Goal: Task Accomplishment & Management: Manage account settings

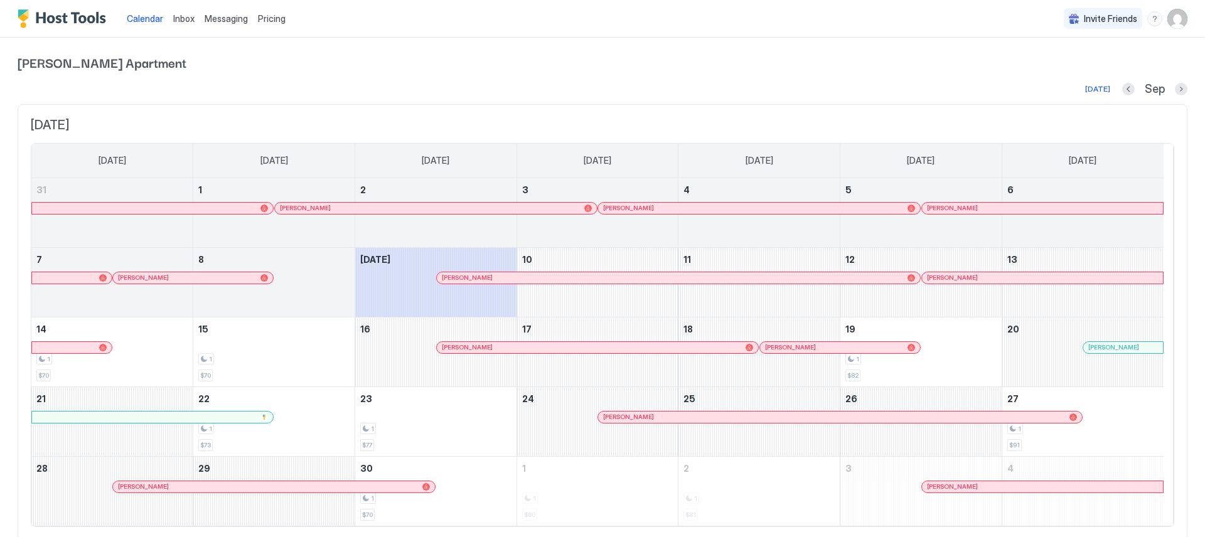
click at [1147, 21] on div "menu" at bounding box center [1154, 18] width 15 height 15
click at [1077, 78] on div "Chat with us" at bounding box center [1072, 81] width 159 height 22
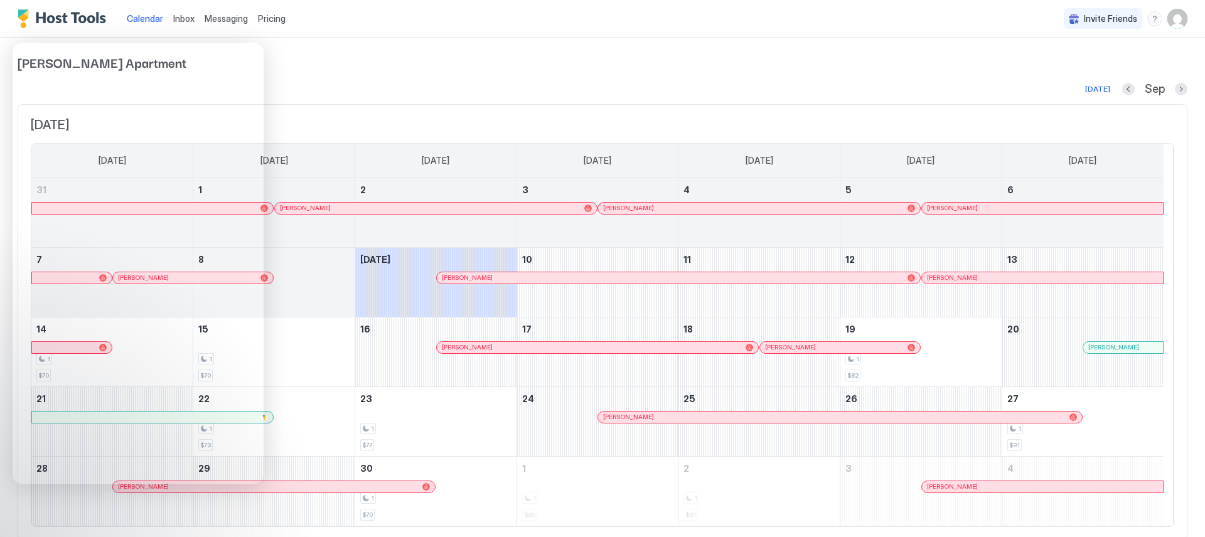
click at [1168, 19] on img "User profile" at bounding box center [1177, 19] width 20 height 20
click at [1089, 67] on div "Settings" at bounding box center [1097, 71] width 159 height 22
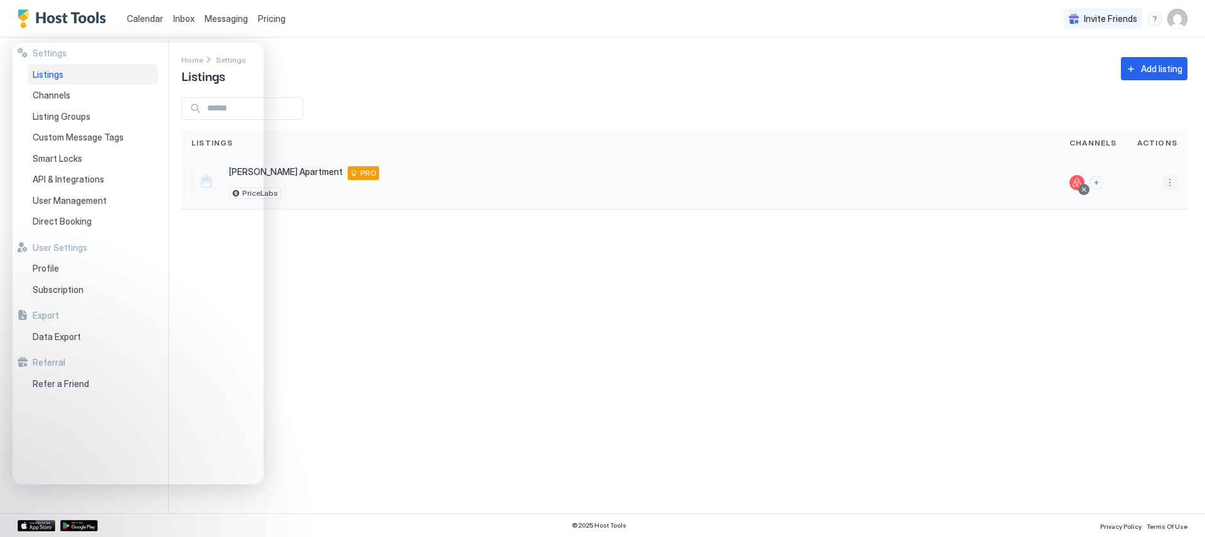
click at [1172, 182] on button "More options" at bounding box center [1169, 182] width 15 height 15
click at [1143, 244] on span "Listing Settings" at bounding box center [1141, 240] width 56 height 9
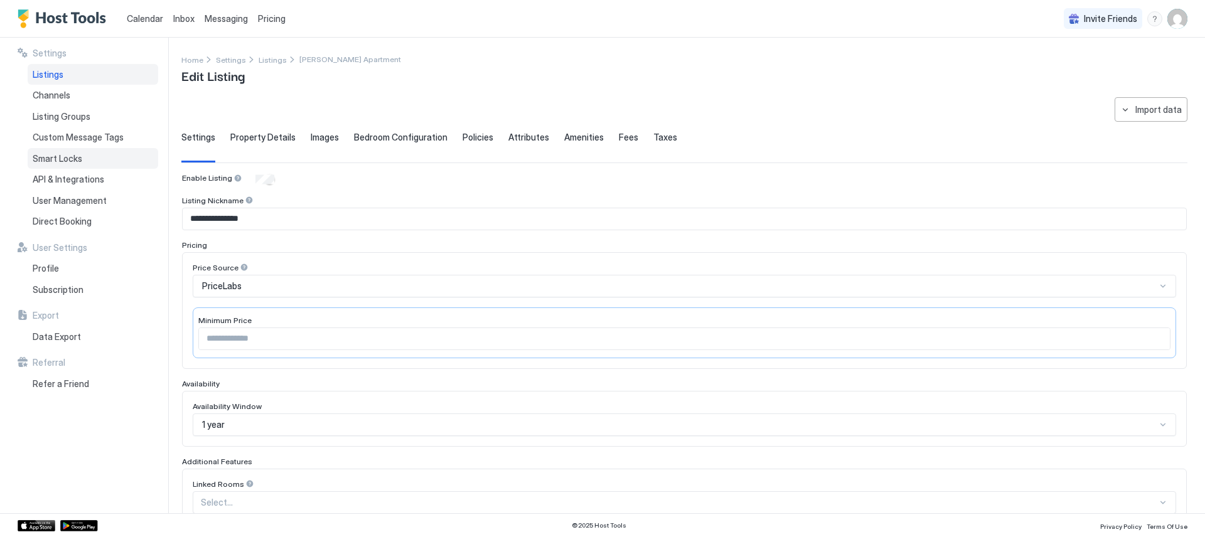
click at [64, 158] on span "Smart Locks" at bounding box center [58, 158] width 50 height 11
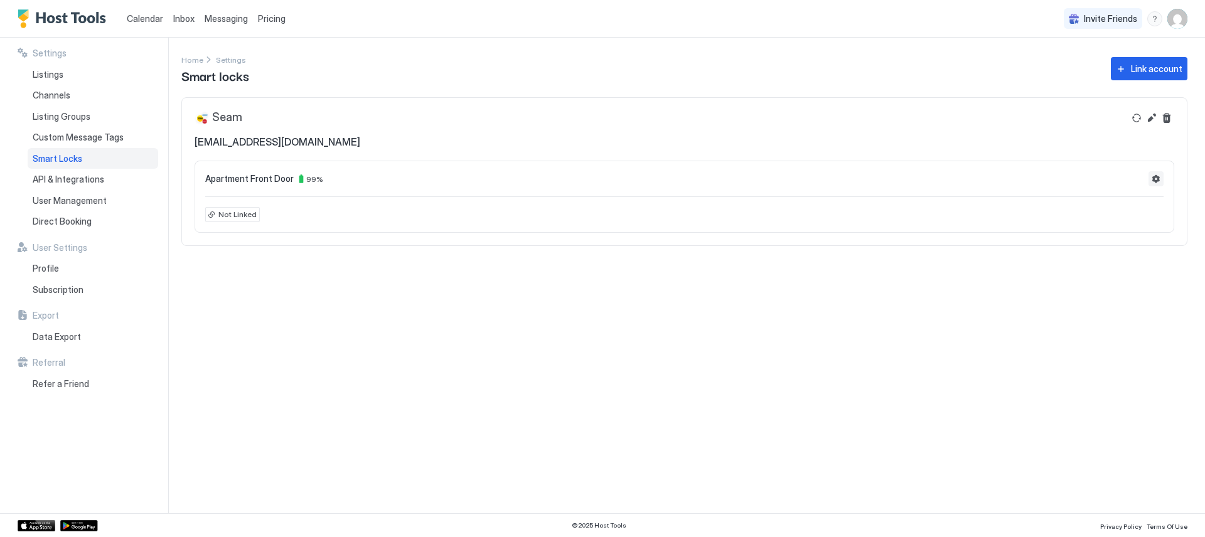
click at [1152, 181] on button "Settings" at bounding box center [1155, 178] width 15 height 15
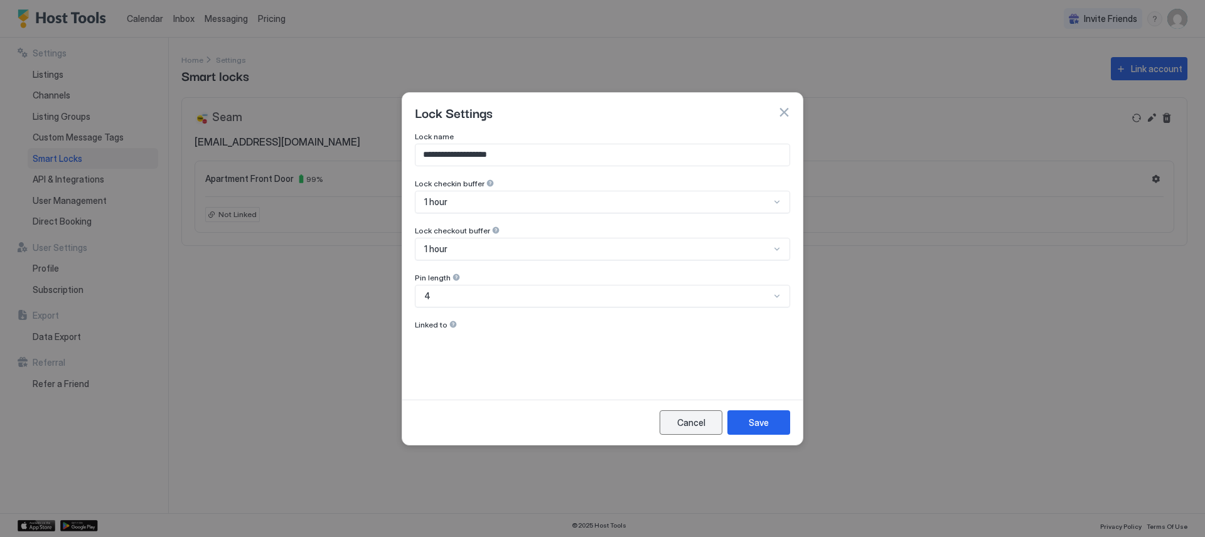
click at [697, 425] on div "Cancel" at bounding box center [691, 422] width 28 height 13
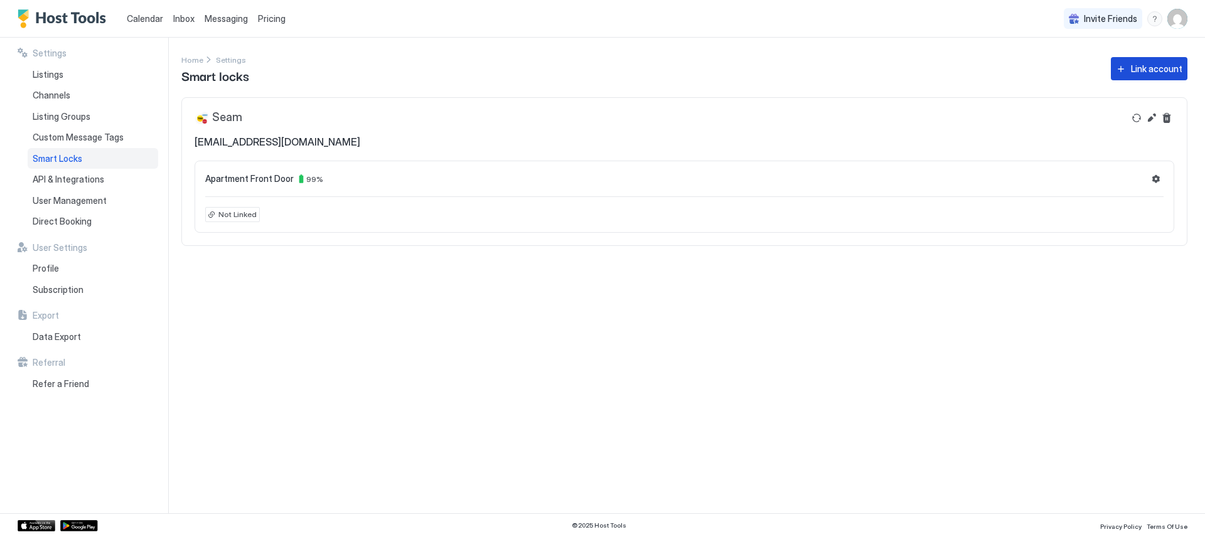
click at [1143, 63] on div "Link account" at bounding box center [1156, 68] width 51 height 13
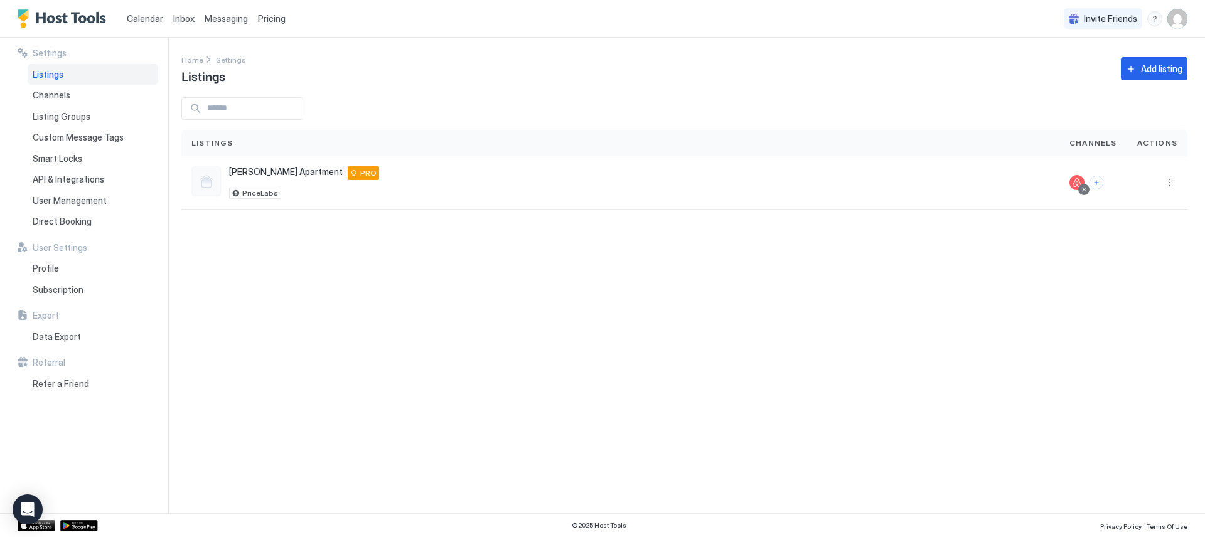
click at [565, 382] on div "Settings Home Settings Listings Add listing Listings Channels Actions [PERSON_N…" at bounding box center [692, 276] width 1023 height 476
click at [40, 159] on span "Smart Locks" at bounding box center [58, 158] width 50 height 11
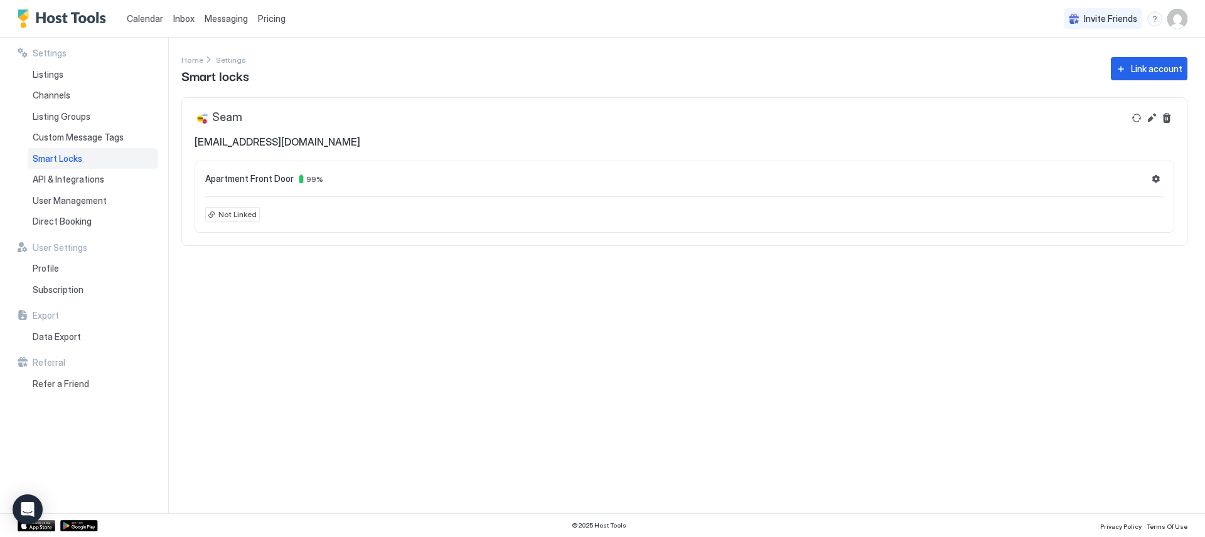
click at [238, 220] on span "Not Linked" at bounding box center [237, 214] width 38 height 11
click at [240, 215] on span "Not Linked" at bounding box center [237, 214] width 38 height 11
click at [1133, 117] on button "Refresh" at bounding box center [1136, 117] width 15 height 15
click at [1150, 120] on button "Edit" at bounding box center [1151, 117] width 15 height 15
click at [28, 503] on icon "Open Intercom Messenger" at bounding box center [27, 509] width 14 height 16
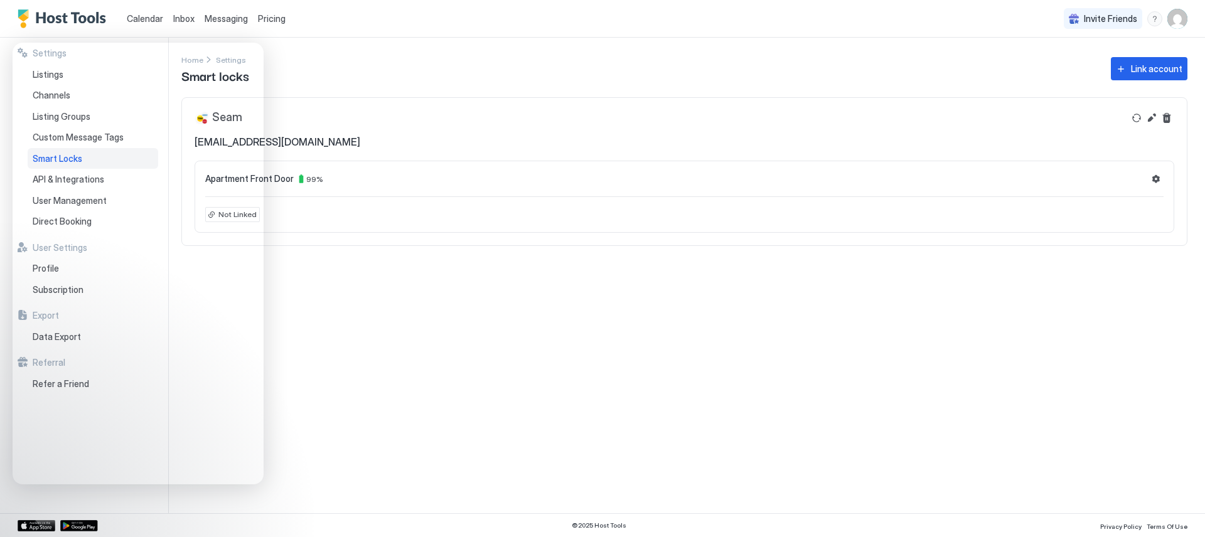
click at [921, 353] on div "Settings Home Settings Smart locks Link account Seam [EMAIL_ADDRESS][DOMAIN_NAM…" at bounding box center [692, 276] width 1023 height 476
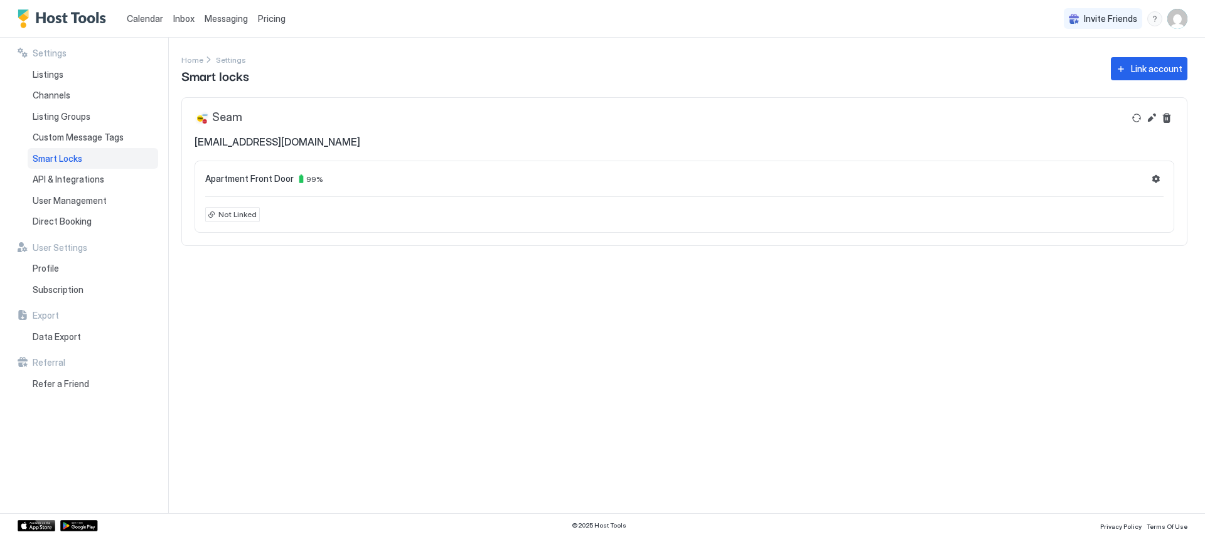
click at [417, 308] on div "Settings Home Settings Smart locks Link account Seam [EMAIL_ADDRESS][DOMAIN_NAM…" at bounding box center [692, 276] width 1023 height 476
click at [63, 78] on span "Listings" at bounding box center [48, 74] width 31 height 11
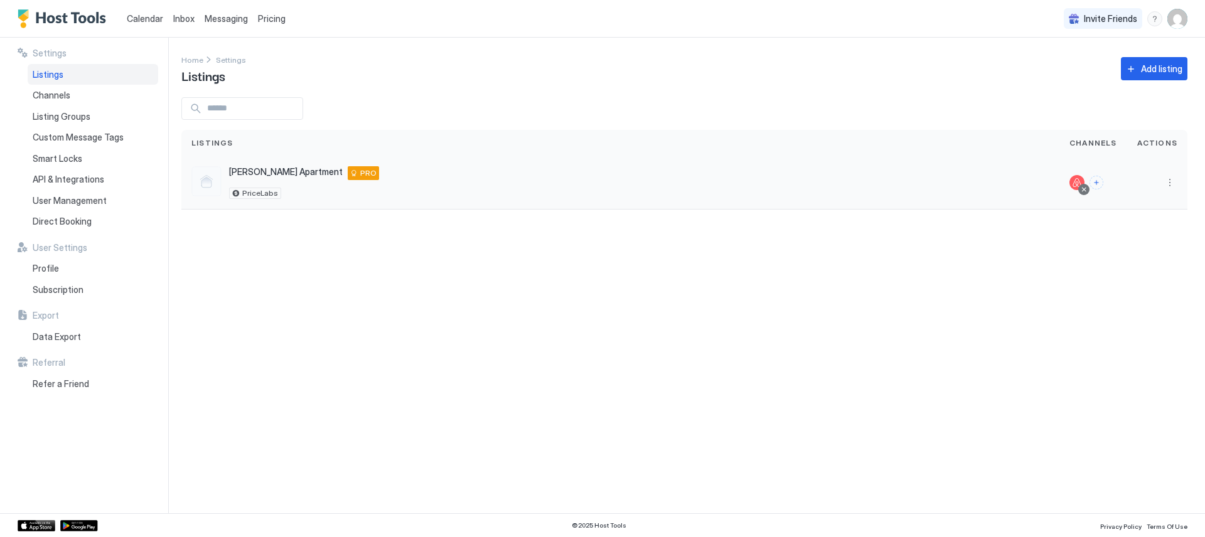
click at [549, 182] on div "[PERSON_NAME] Apartment [STREET_ADDRESS] PRO PriceLabs" at bounding box center [620, 182] width 858 height 33
click at [96, 158] on div "Smart Locks" at bounding box center [93, 158] width 131 height 21
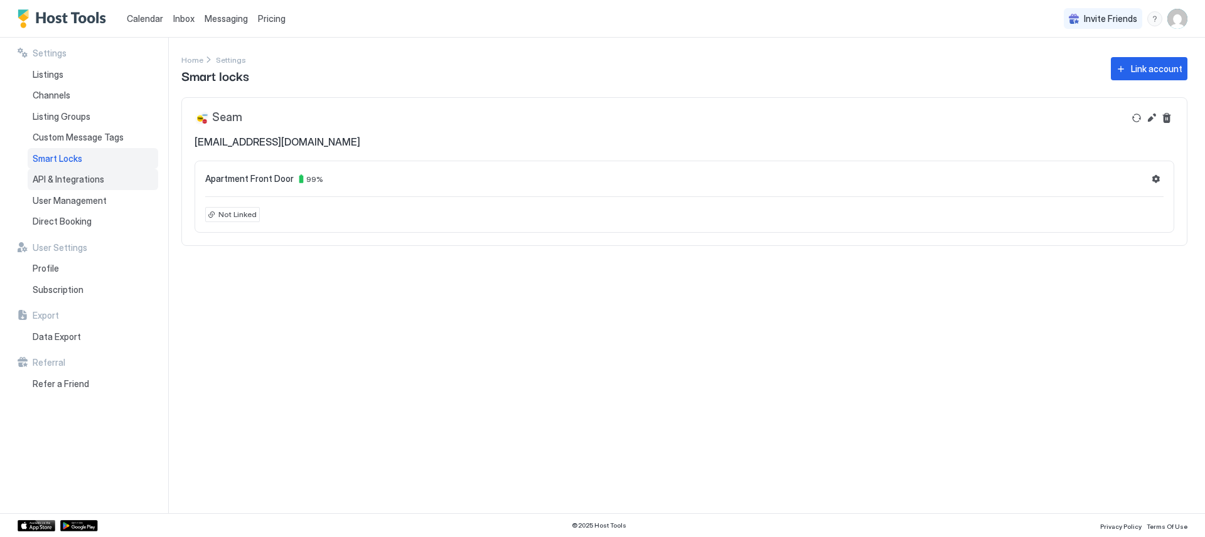
click at [95, 176] on span "API & Integrations" at bounding box center [69, 179] width 72 height 11
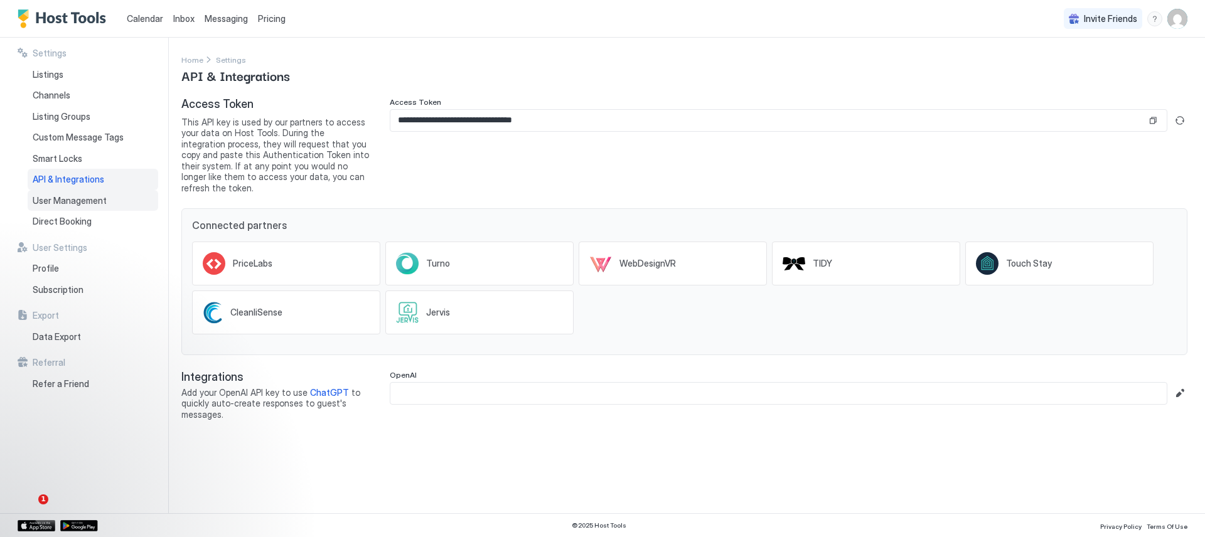
click at [99, 200] on span "User Management" at bounding box center [70, 200] width 74 height 11
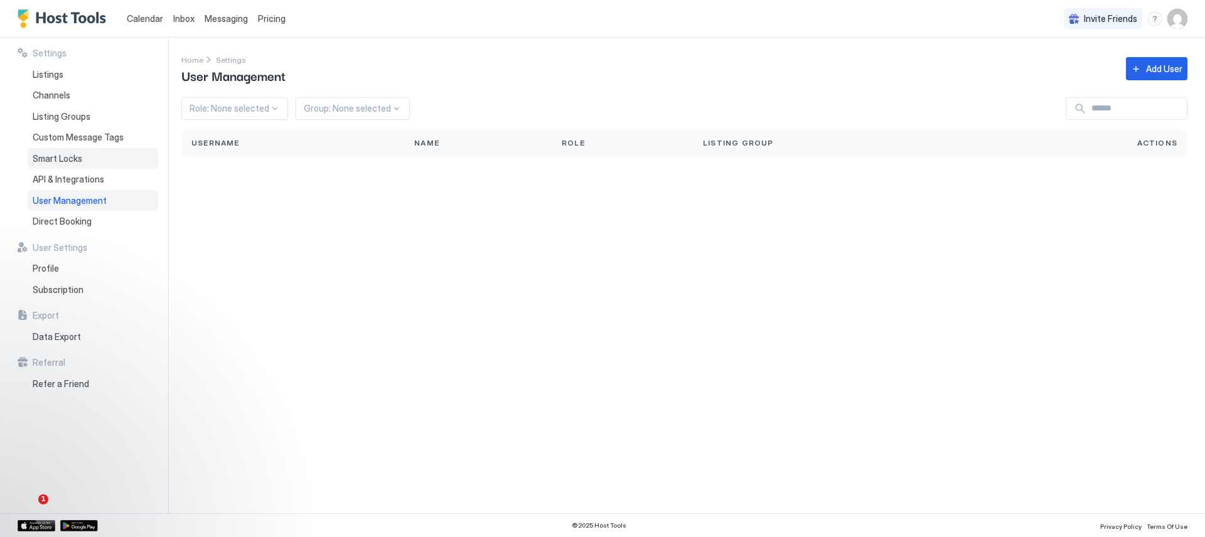
click at [78, 159] on span "Smart Locks" at bounding box center [58, 158] width 50 height 11
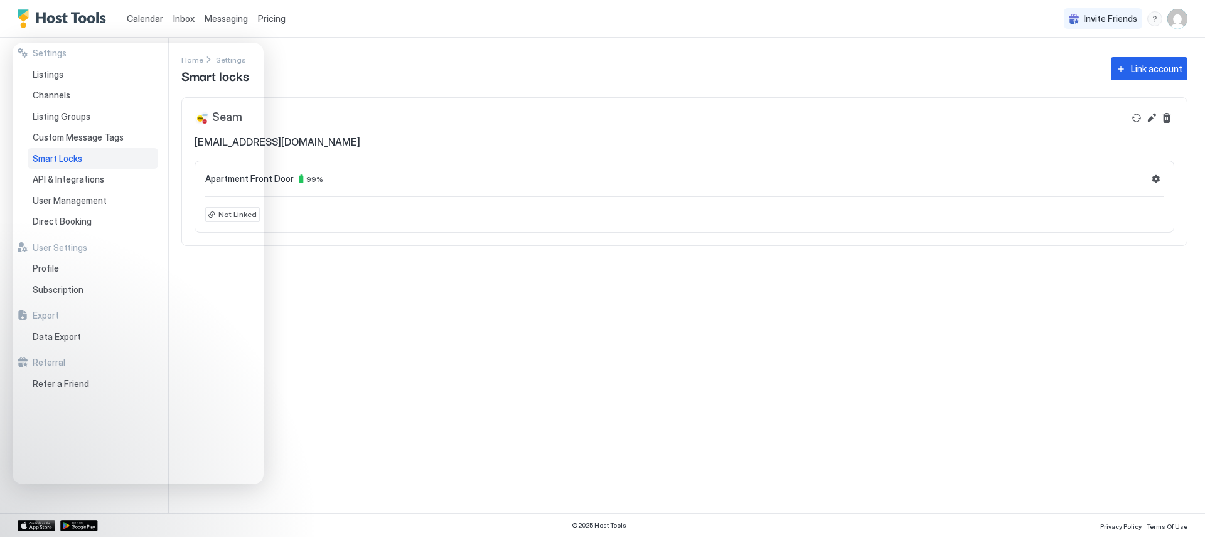
click at [1182, 19] on img "User profile" at bounding box center [1177, 19] width 20 height 20
click at [1105, 67] on div "Settings" at bounding box center [1106, 71] width 159 height 22
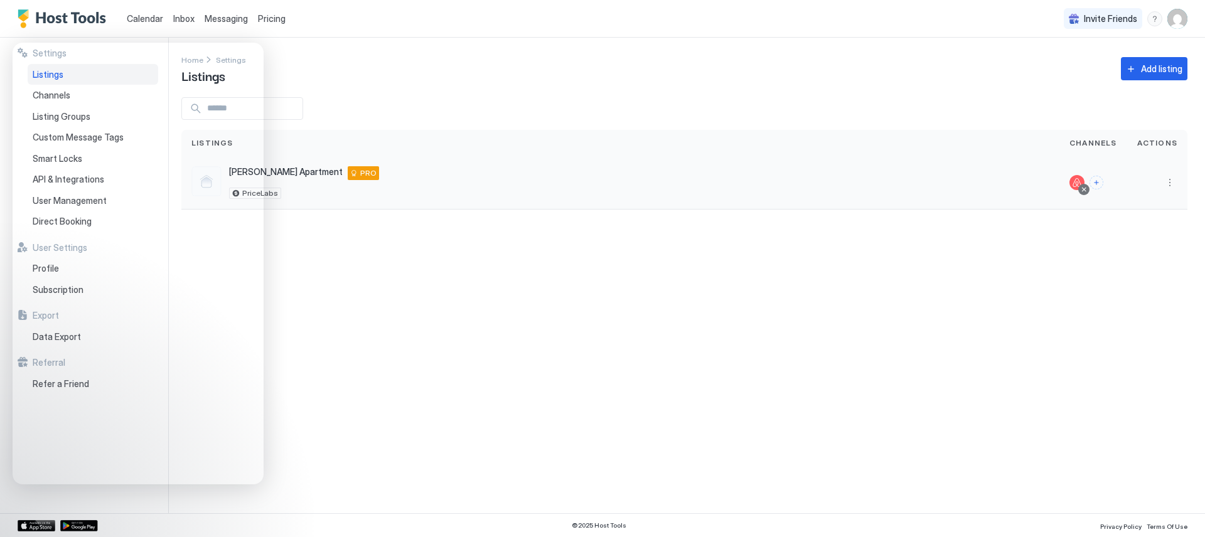
click at [1164, 180] on button "More options" at bounding box center [1169, 182] width 15 height 15
click at [1135, 277] on span "Airbnb Settings" at bounding box center [1140, 280] width 56 height 9
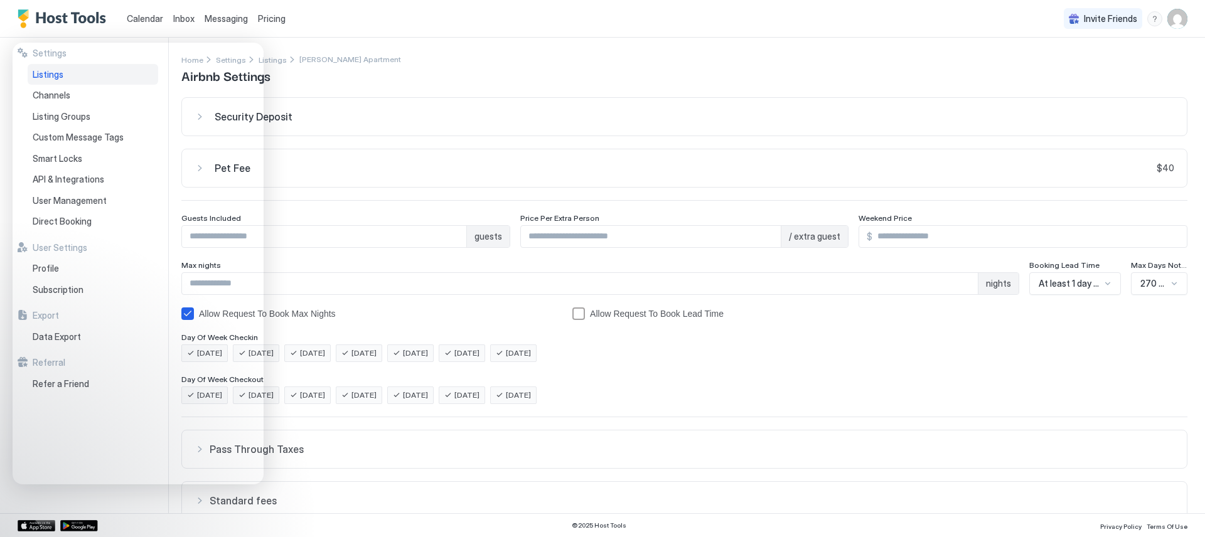
click at [474, 72] on div "Home Settings Listings Allen Apartment Airbnb Settings" at bounding box center [684, 69] width 1006 height 32
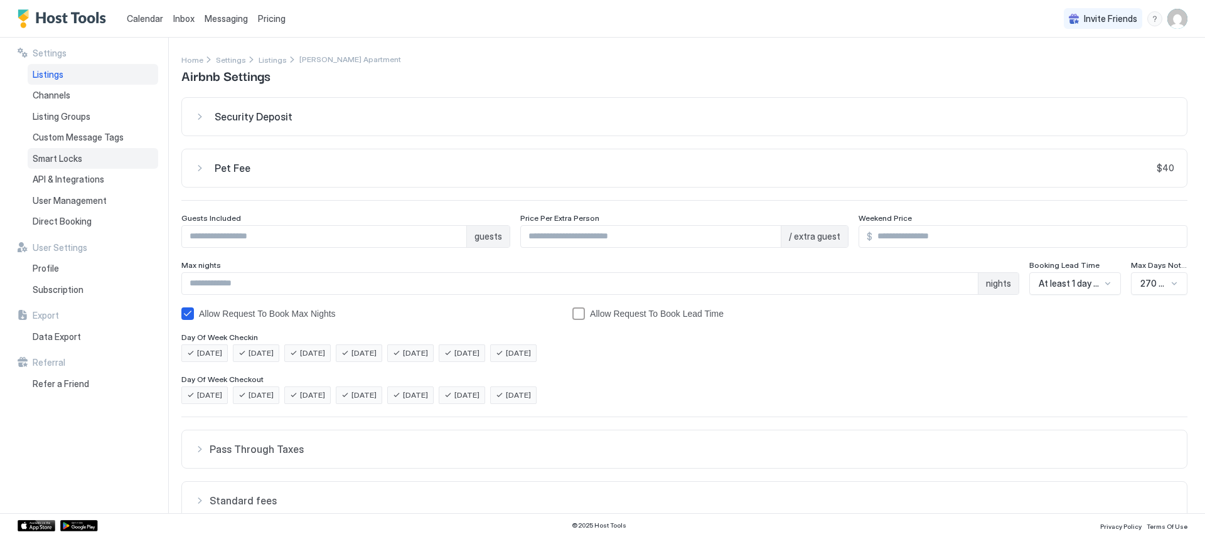
click at [75, 156] on span "Smart Locks" at bounding box center [58, 158] width 50 height 11
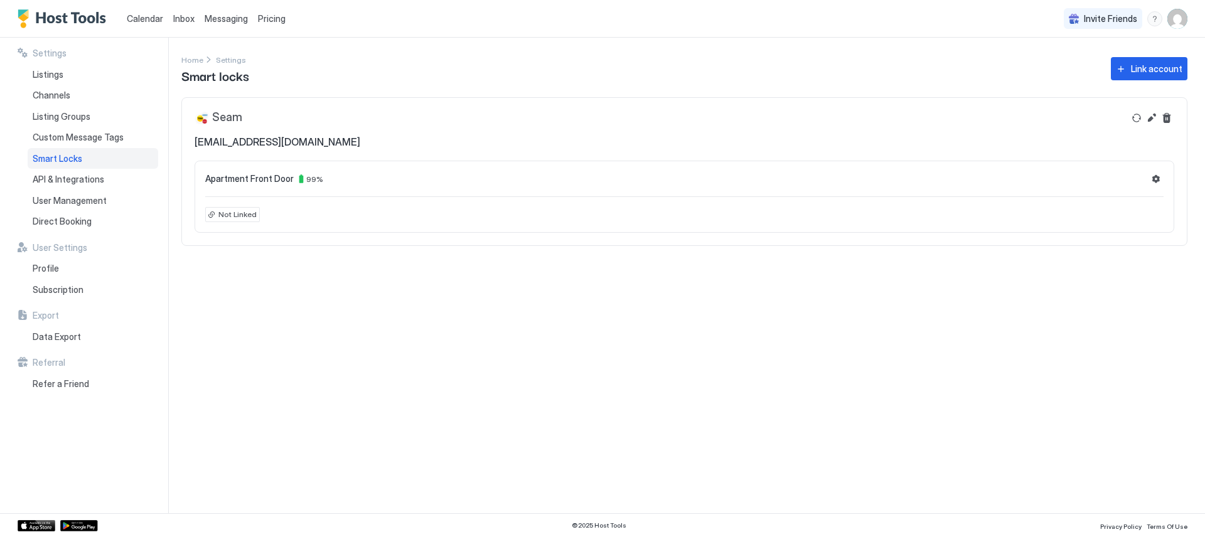
click at [245, 211] on span "Not Linked" at bounding box center [237, 214] width 38 height 11
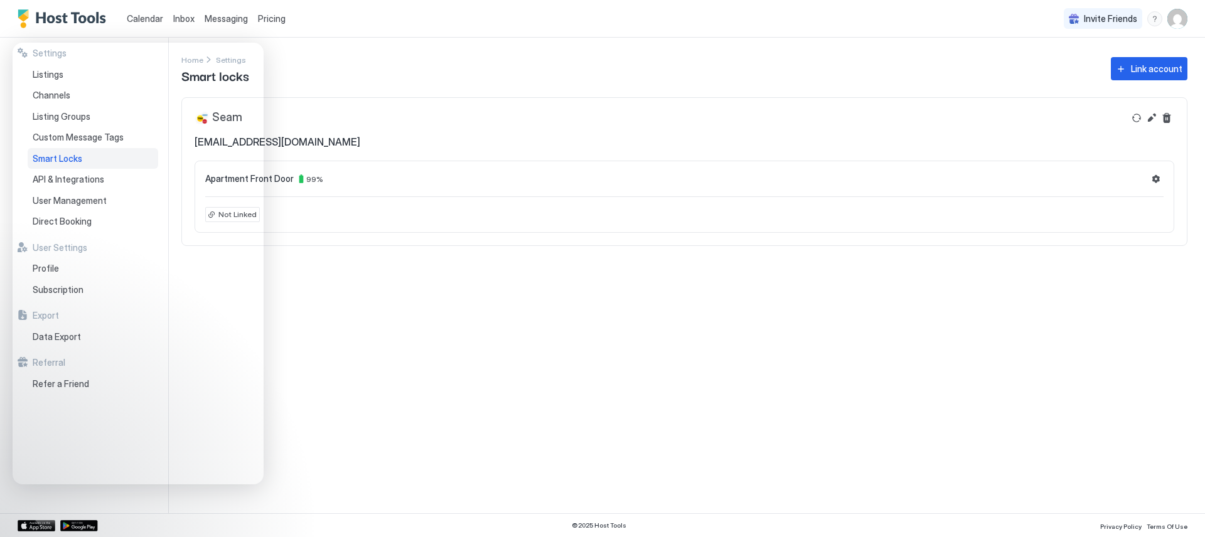
click at [356, 80] on div "Home Settings Smart locks Link account" at bounding box center [684, 69] width 1006 height 32
drag, startPoint x: 345, startPoint y: 70, endPoint x: 285, endPoint y: 68, distance: 60.3
click at [345, 70] on div "Home Settings Smart locks Link account" at bounding box center [684, 69] width 1006 height 32
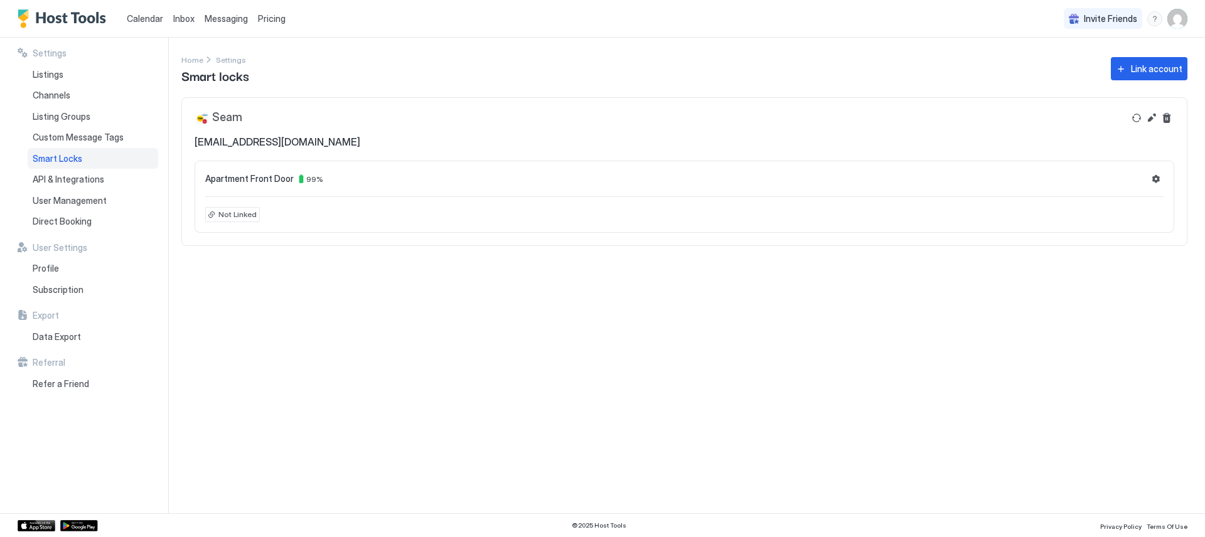
click at [1161, 179] on button "Settings" at bounding box center [1155, 178] width 15 height 15
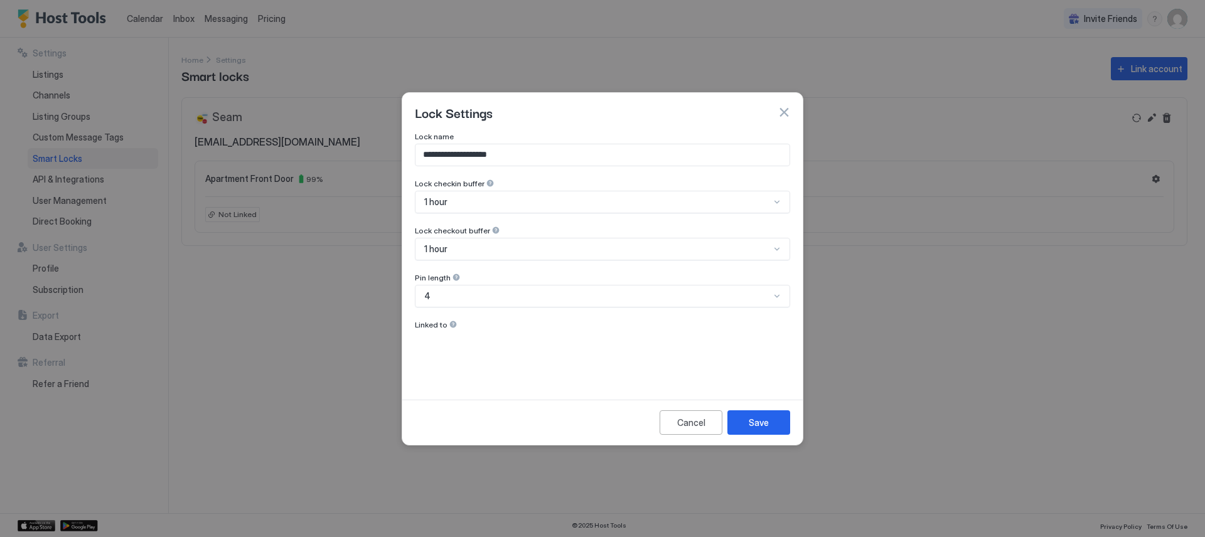
click at [549, 153] on input "**********" at bounding box center [602, 154] width 374 height 21
click at [526, 198] on div "1 hour" at bounding box center [602, 202] width 375 height 23
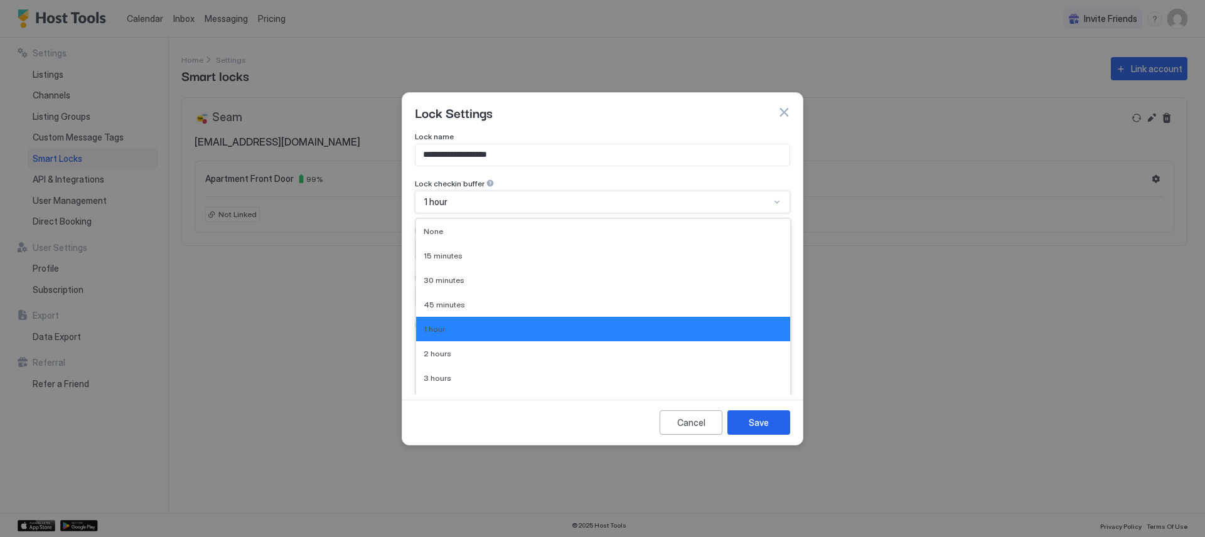
scroll to position [13, 0]
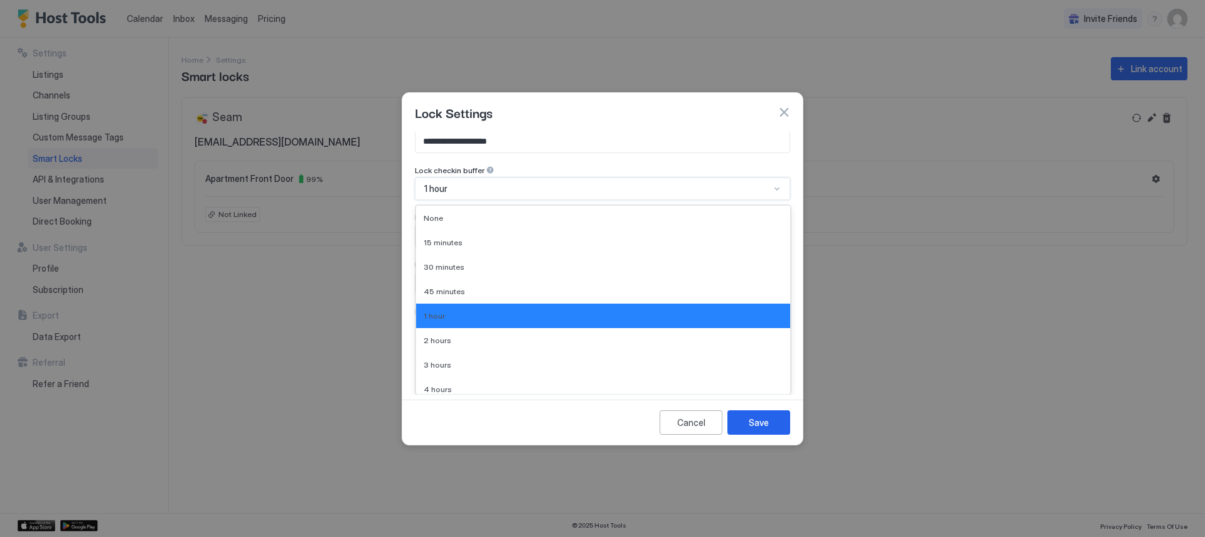
click at [546, 168] on div "**********" at bounding box center [602, 244] width 375 height 250
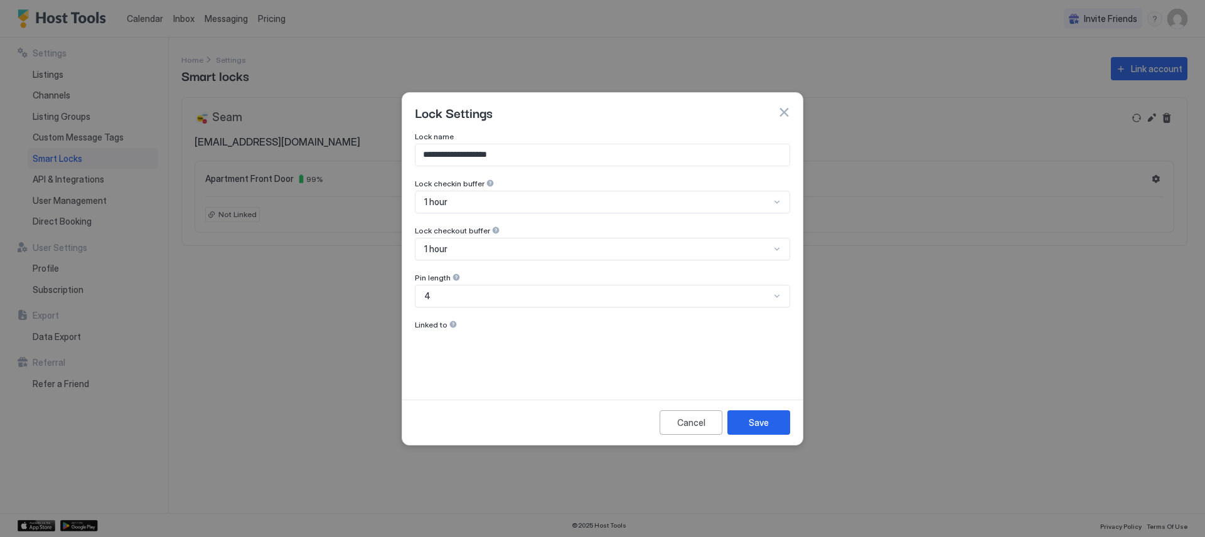
click at [451, 325] on div at bounding box center [453, 324] width 9 height 9
click at [771, 422] on button "Save" at bounding box center [758, 422] width 63 height 24
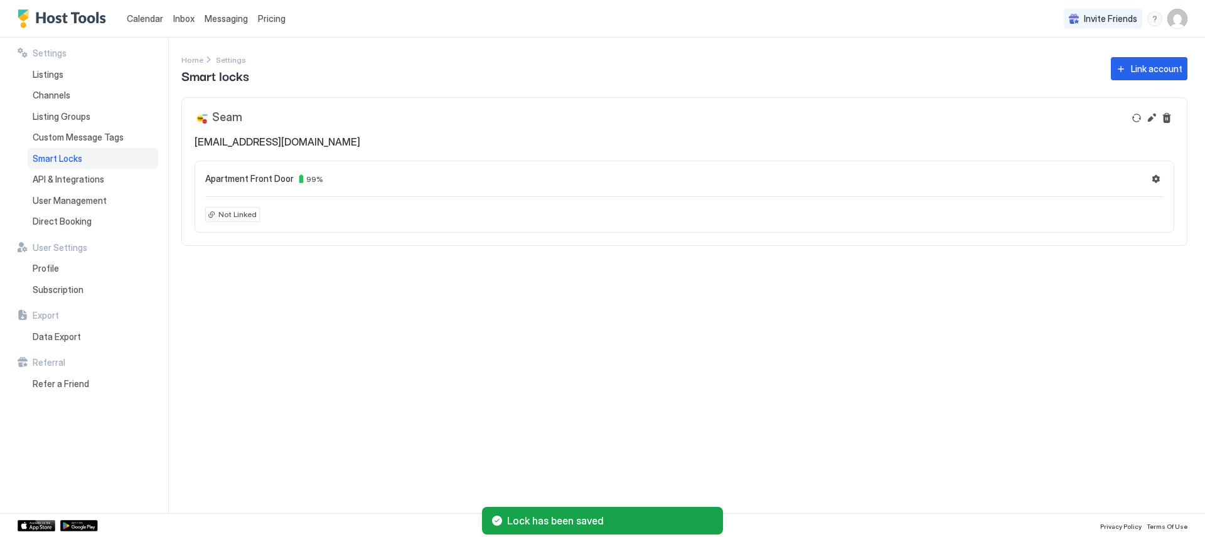
click at [551, 314] on div "Settings Home Settings Smart locks Link account Seam geallen3106@gmail.com Apar…" at bounding box center [692, 276] width 1023 height 476
click at [232, 216] on span "Not Linked" at bounding box center [237, 214] width 38 height 11
click at [227, 216] on span "Not Linked" at bounding box center [237, 214] width 38 height 11
click at [193, 216] on section "Apartment Front Door 99 % Not Linked" at bounding box center [684, 203] width 1005 height 85
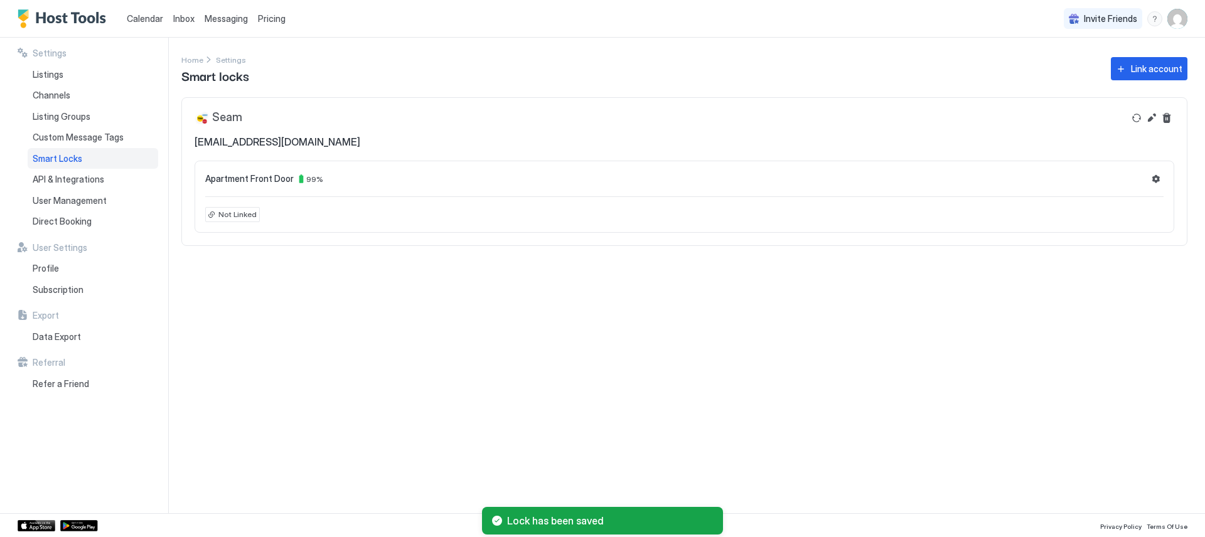
click at [211, 215] on div "Not Linked" at bounding box center [232, 214] width 55 height 15
click at [282, 178] on span "Apartment Front Door" at bounding box center [249, 178] width 88 height 11
click at [1152, 119] on button "Edit" at bounding box center [1151, 117] width 15 height 15
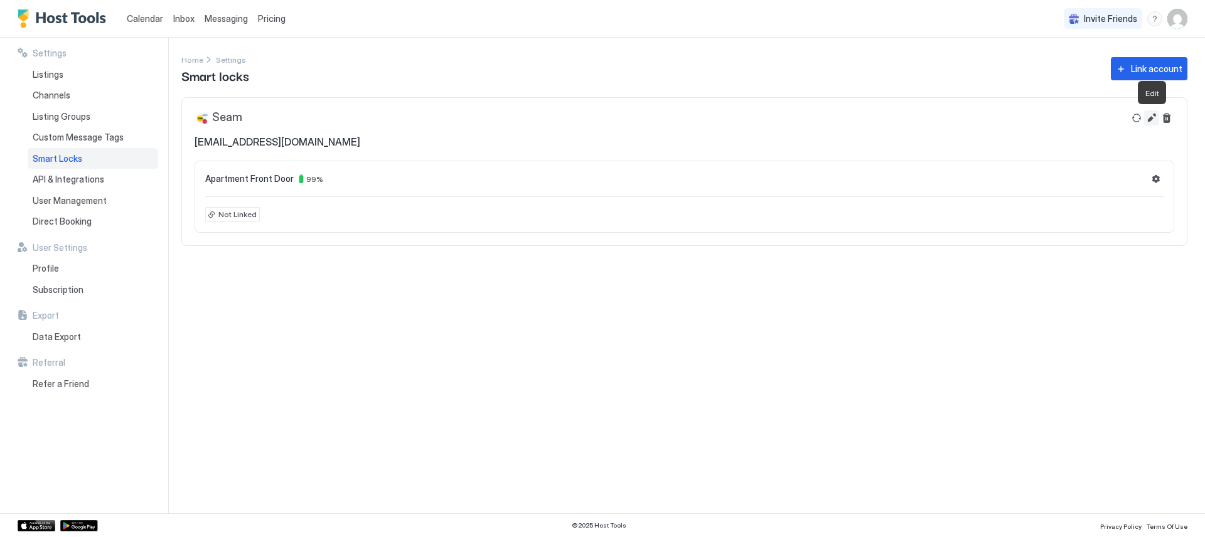
click at [1152, 117] on button "Edit" at bounding box center [1151, 117] width 15 height 15
click at [220, 115] on div "Seam" at bounding box center [219, 117] width 48 height 15
click at [295, 152] on div "Seam geallen3106@gmail.com" at bounding box center [684, 129] width 1005 height 63
click at [216, 62] on span "Settings" at bounding box center [231, 59] width 30 height 9
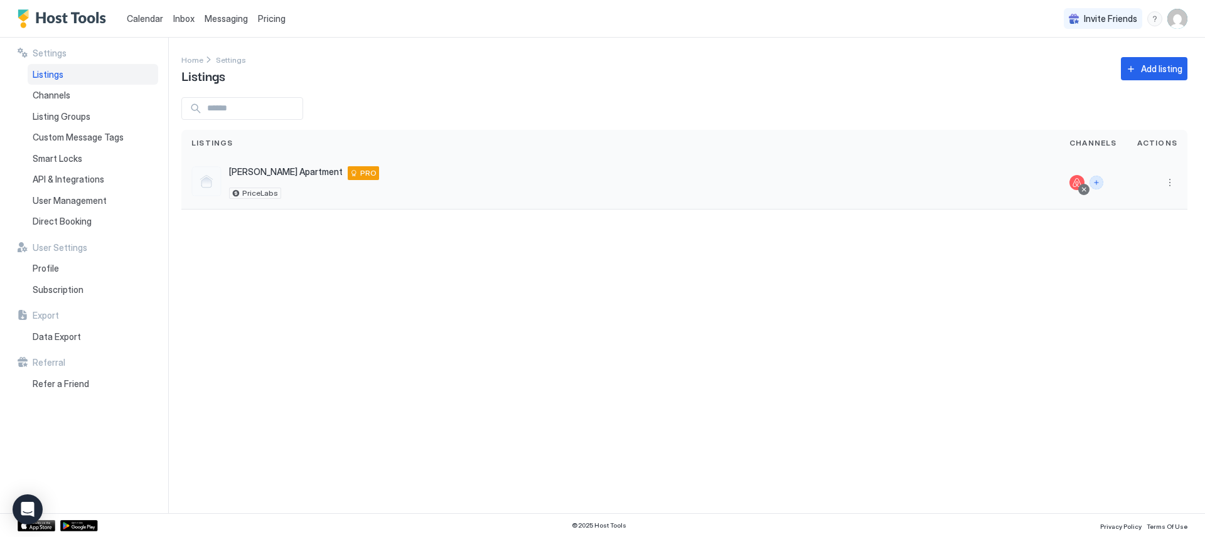
click at [1103, 183] on button "Connect channels" at bounding box center [1096, 183] width 14 height 14
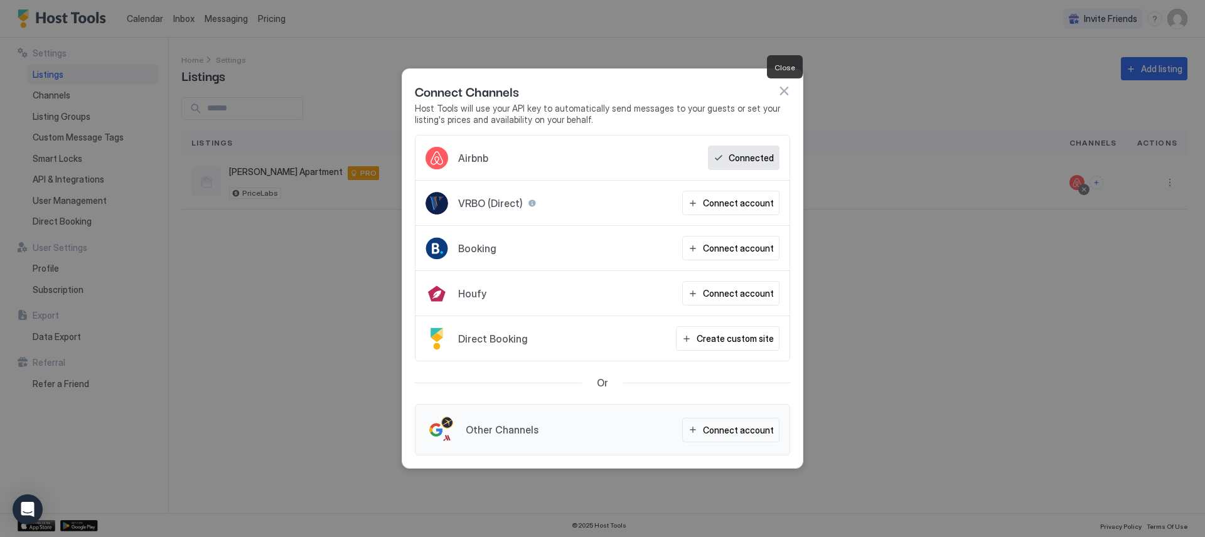
click at [782, 92] on button "button" at bounding box center [784, 91] width 13 height 13
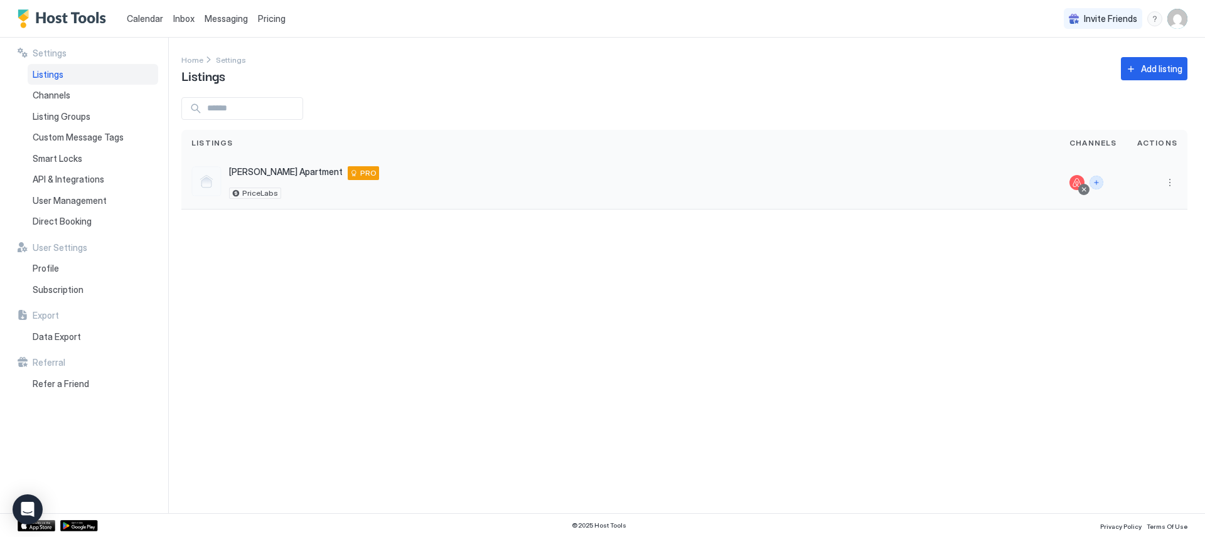
click at [1098, 186] on button "Connect channels" at bounding box center [1096, 183] width 14 height 14
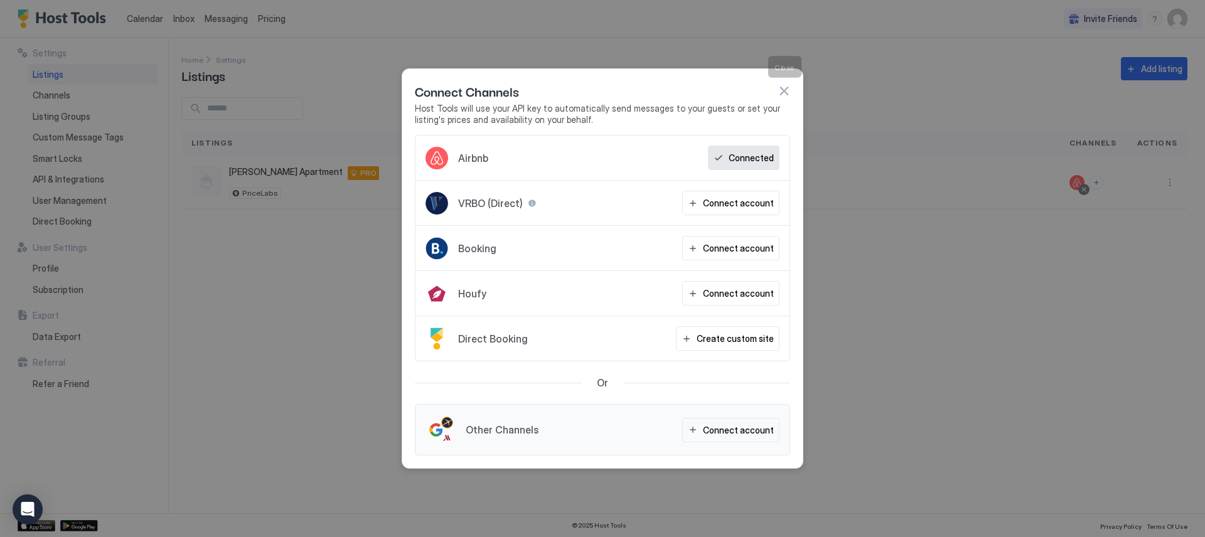
click at [789, 90] on button "button" at bounding box center [784, 91] width 13 height 13
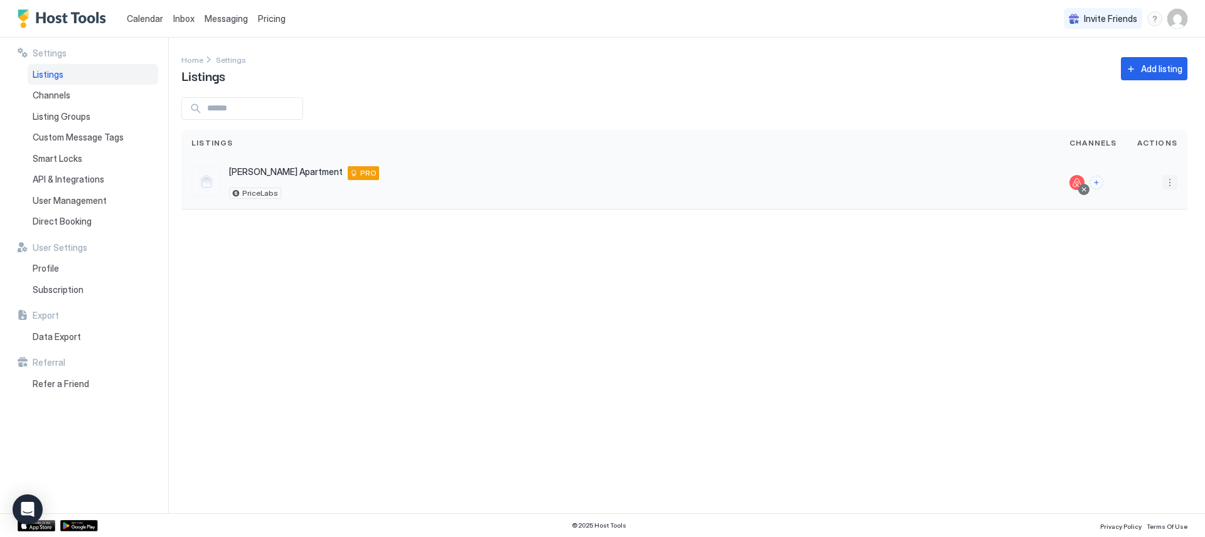
click at [1175, 187] on button "More options" at bounding box center [1169, 182] width 15 height 15
click at [1144, 247] on div "Listing Settings" at bounding box center [1137, 241] width 86 height 20
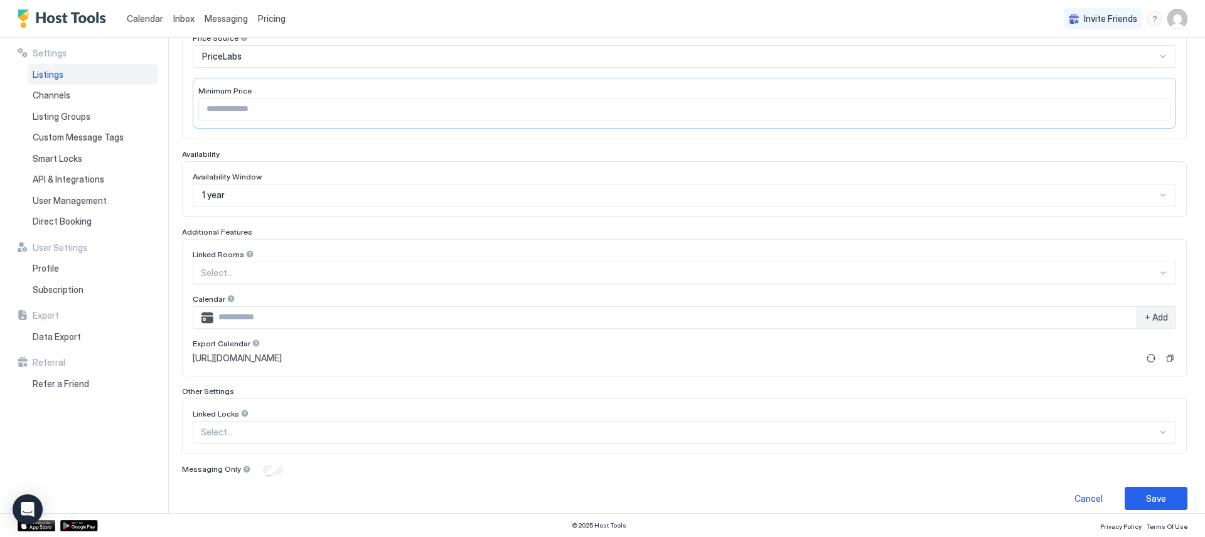
scroll to position [242, 0]
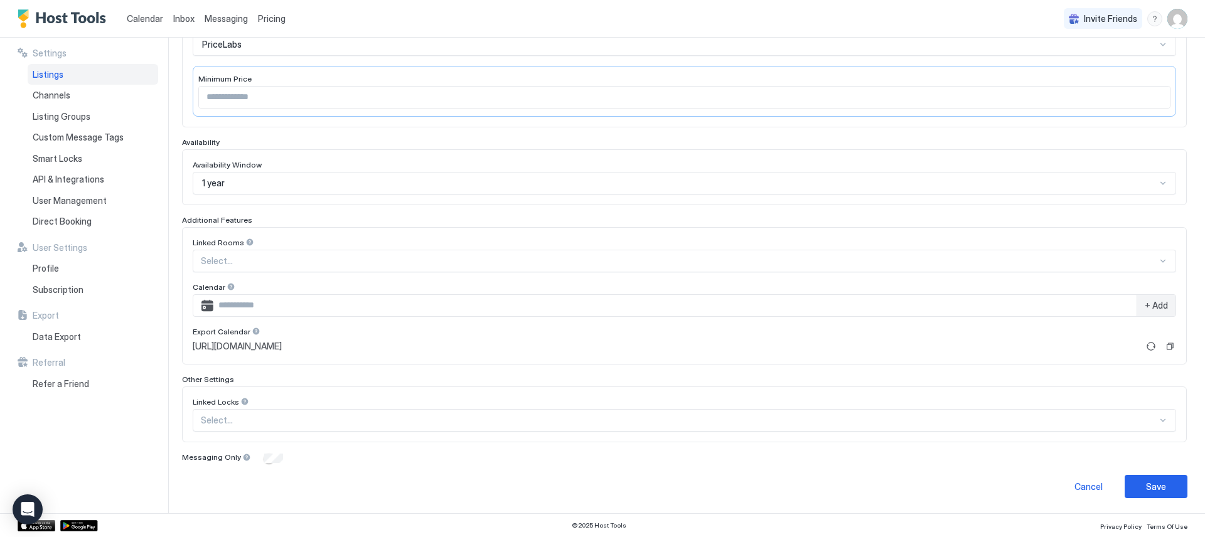
click at [254, 421] on div at bounding box center [679, 420] width 956 height 11
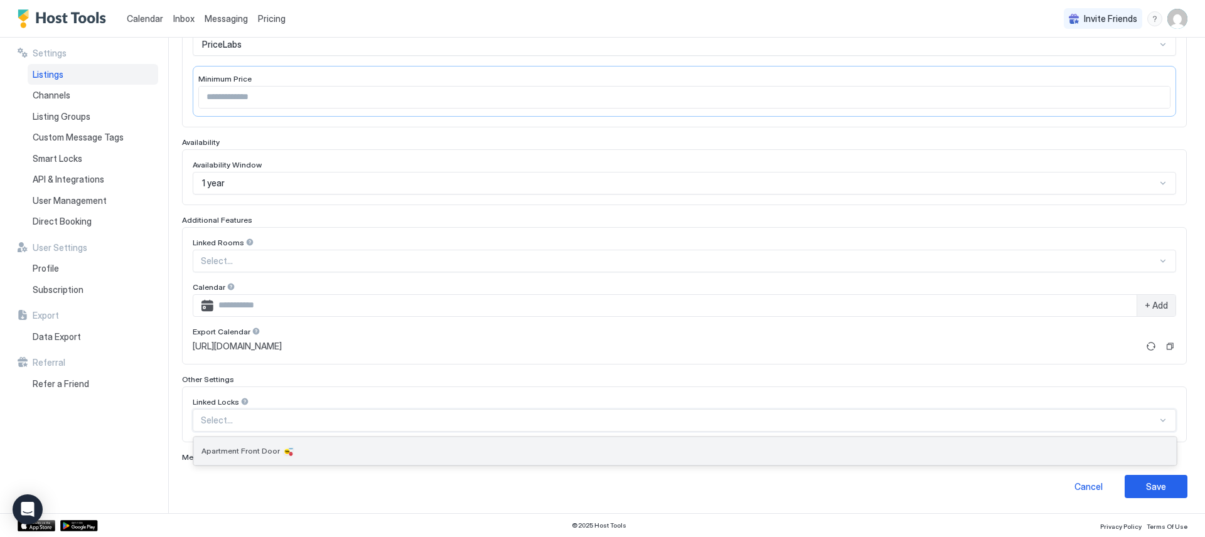
click at [257, 445] on div "Apartment Front Door" at bounding box center [684, 451] width 967 height 13
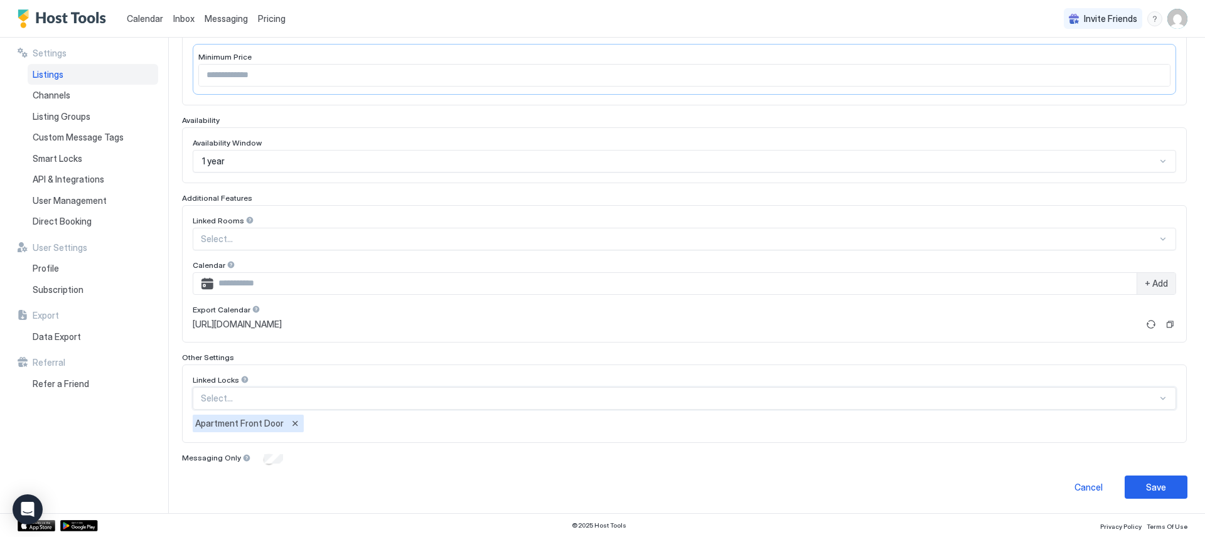
scroll to position [264, 0]
click at [1176, 485] on button "Save" at bounding box center [1156, 486] width 63 height 23
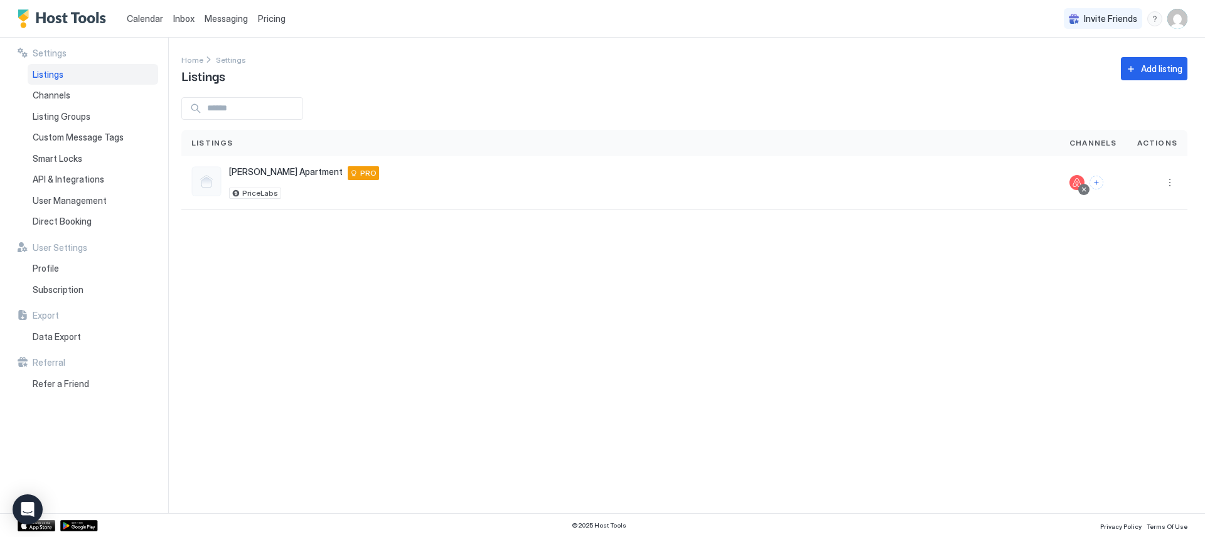
click at [464, 270] on div "Settings Home Settings Listings Add listing Listings Channels Actions Allen Apa…" at bounding box center [692, 276] width 1023 height 476
click at [44, 159] on span "Smart Locks" at bounding box center [58, 158] width 50 height 11
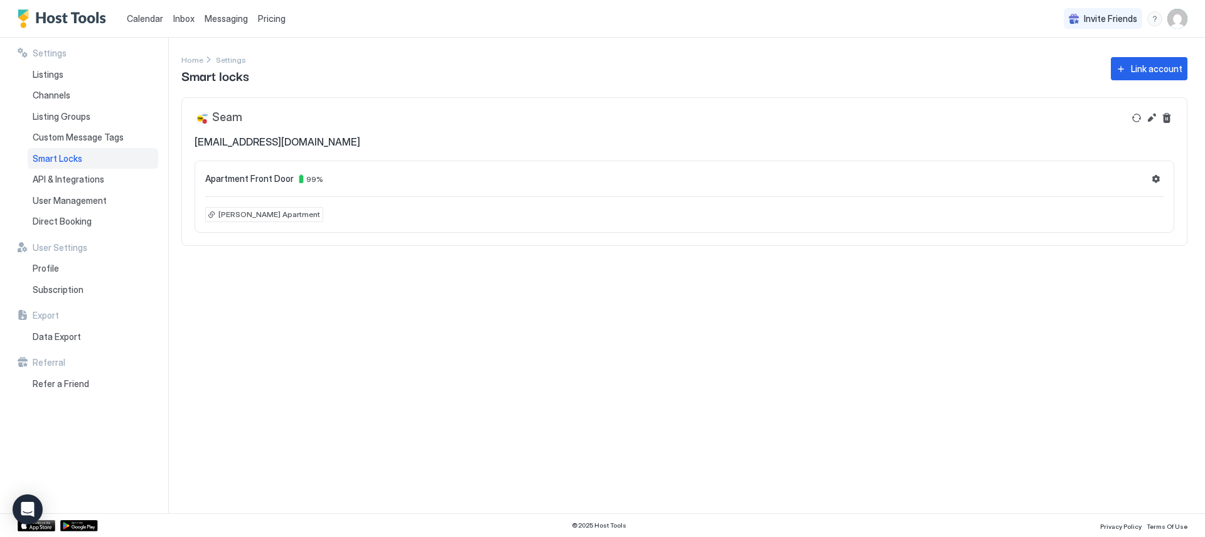
click at [243, 291] on div "Settings Home Settings Smart locks Link account Seam geallen3106@gmail.com Apar…" at bounding box center [692, 276] width 1023 height 476
click at [28, 508] on icon "Open Intercom Messenger" at bounding box center [27, 509] width 14 height 16
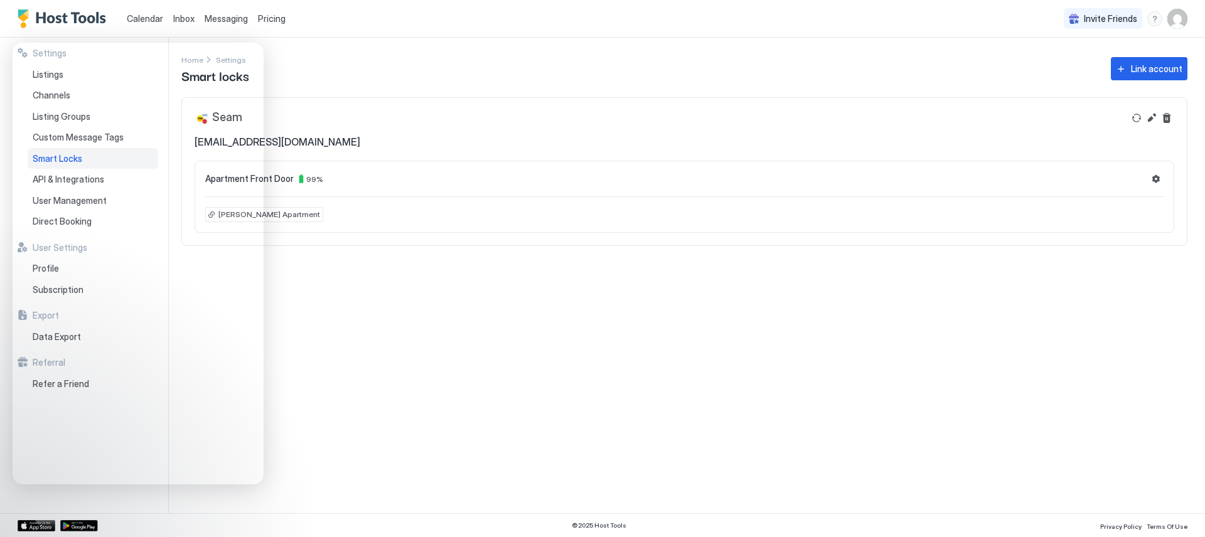
click at [399, 378] on div "Settings Home Settings Smart locks Link account Seam geallen3106@gmail.com Apar…" at bounding box center [692, 276] width 1023 height 476
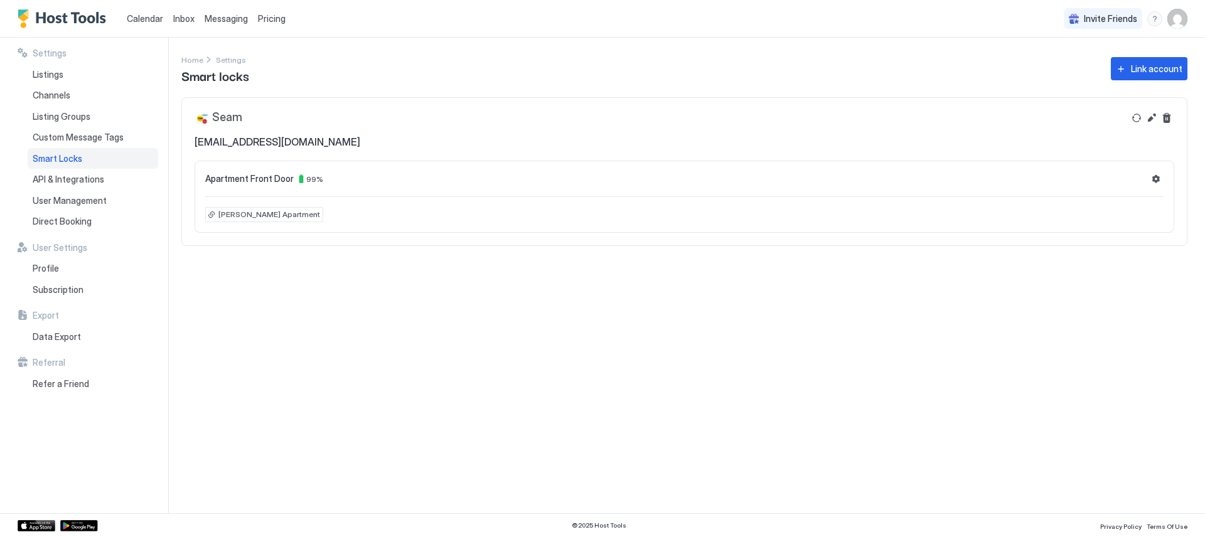
click at [517, 444] on div "Settings Home Settings Smart locks Link account Seam geallen3106@gmail.com Apar…" at bounding box center [692, 276] width 1023 height 476
